Goal: Information Seeking & Learning: Learn about a topic

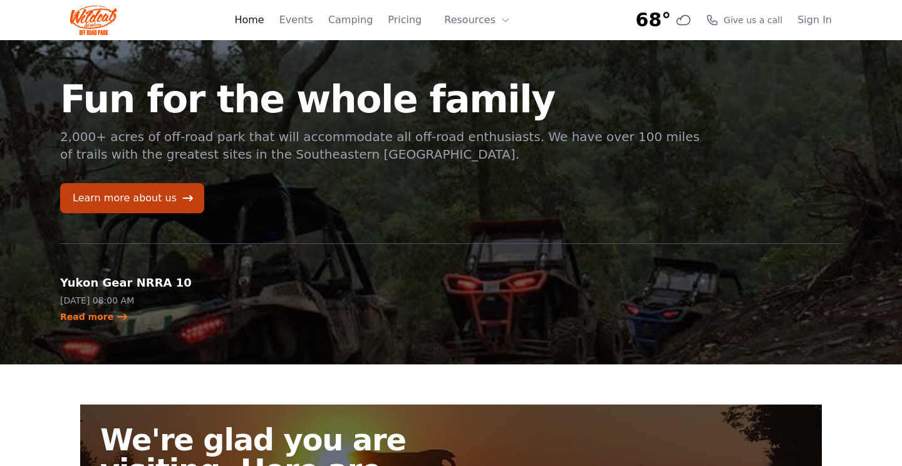
click at [263, 19] on link "Home" at bounding box center [248, 20] width 29 height 15
click at [403, 21] on link "Pricing" at bounding box center [405, 20] width 34 height 15
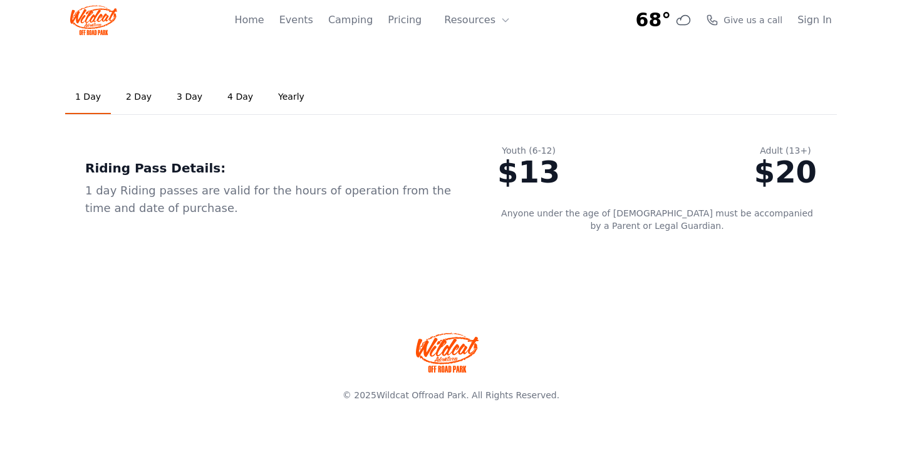
click at [186, 95] on link "3 Day" at bounding box center [190, 97] width 46 height 34
click at [747, 19] on span "Give us a call" at bounding box center [753, 20] width 59 height 13
click at [481, 20] on button "Resources" at bounding box center [477, 20] width 81 height 25
click at [417, 58] on div "1 Day 2 Day 3 Day 4 Day Yearly Riding Pass Details: 1 day Riding passes are val…" at bounding box center [451, 166] width 802 height 252
click at [462, 19] on button "Resources" at bounding box center [477, 20] width 81 height 25
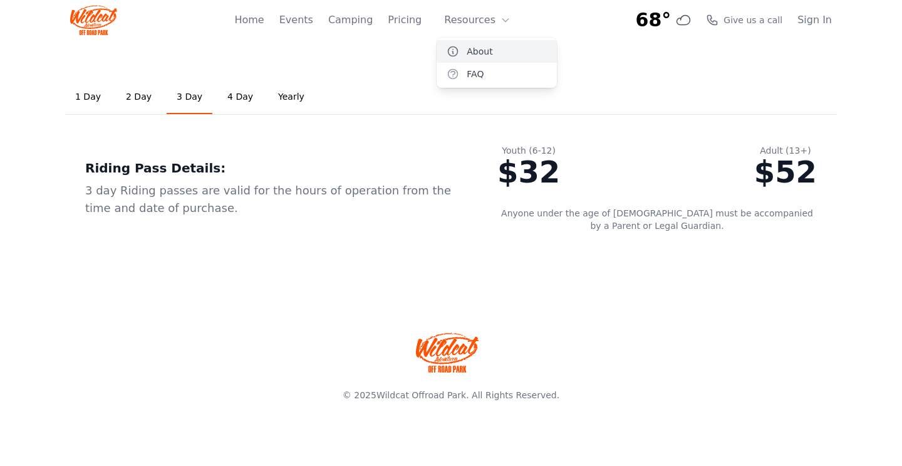
click at [473, 49] on link "About" at bounding box center [497, 51] width 120 height 23
